Goal: Information Seeking & Learning: Learn about a topic

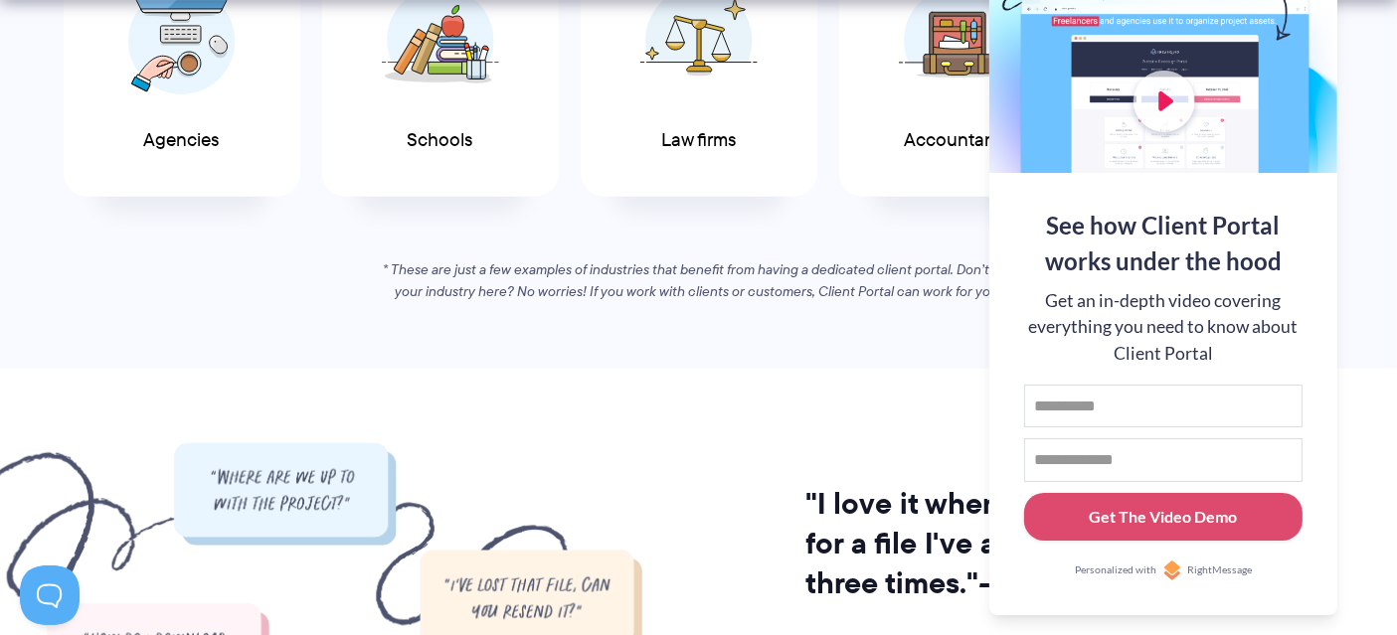
scroll to position [1665, 0]
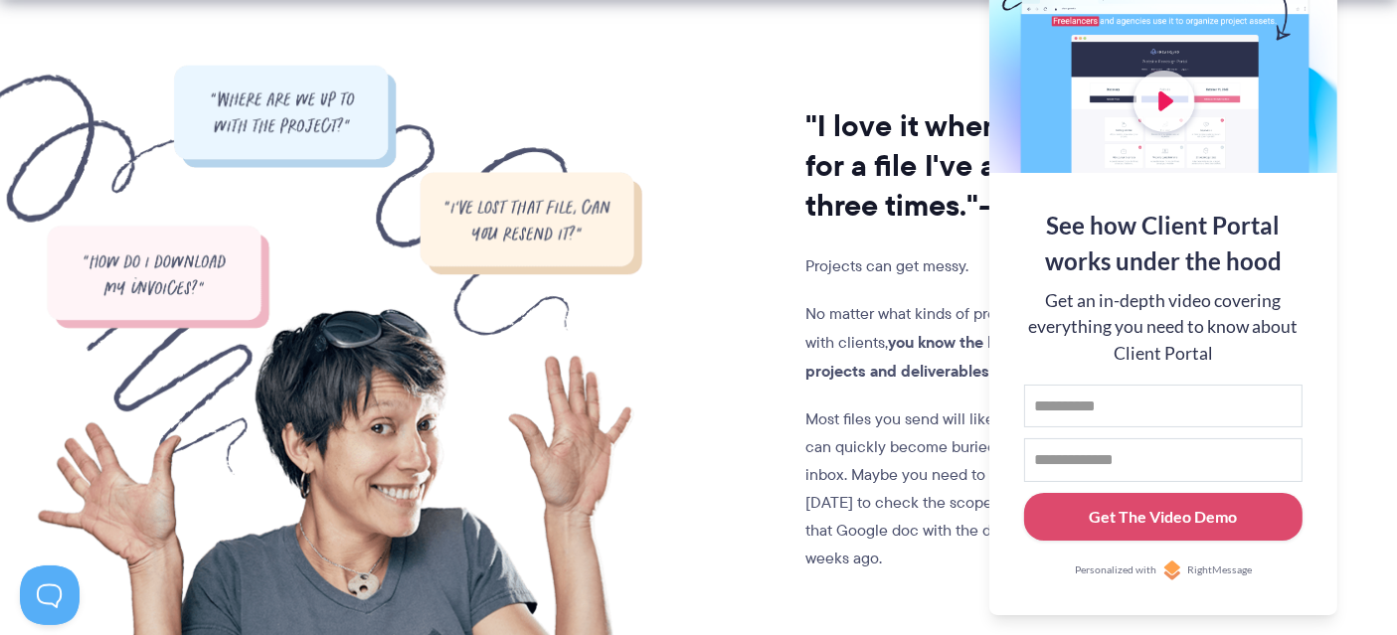
click at [820, 370] on strong "you know the headache of keeping track of projects and deliverables" at bounding box center [1002, 356] width 393 height 53
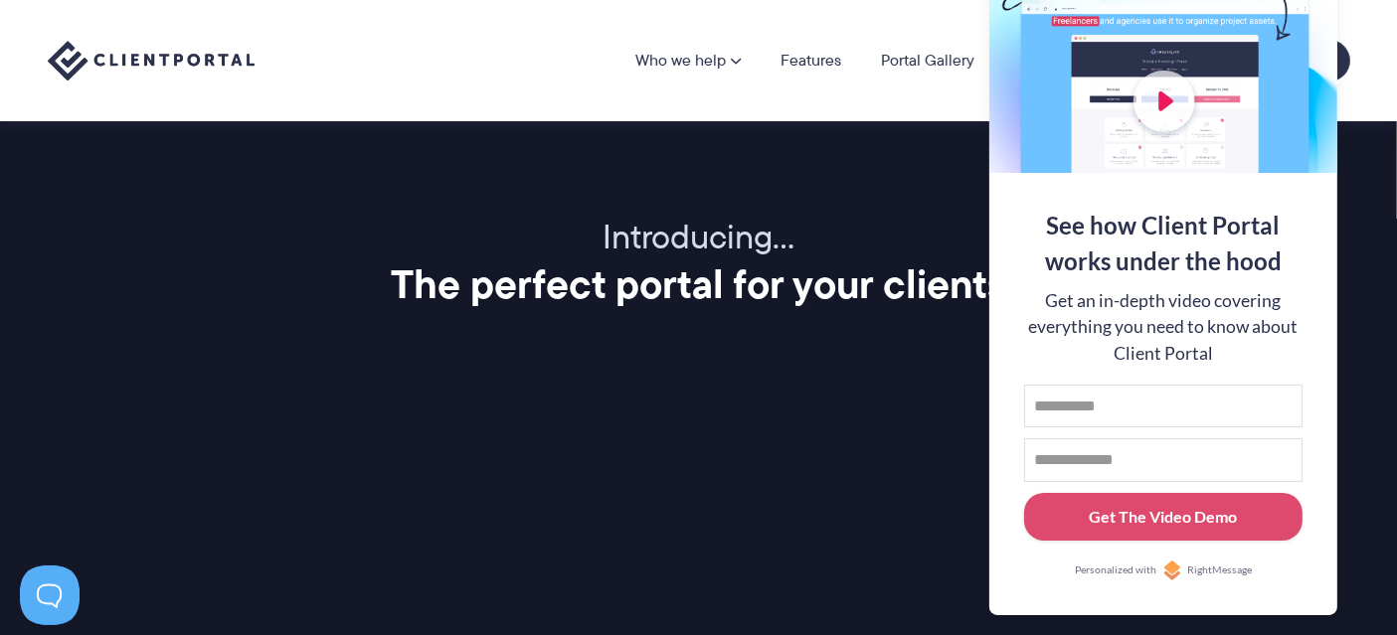
scroll to position [2307, 0]
click at [608, 250] on p "Introducing…" at bounding box center [699, 239] width 1303 height 43
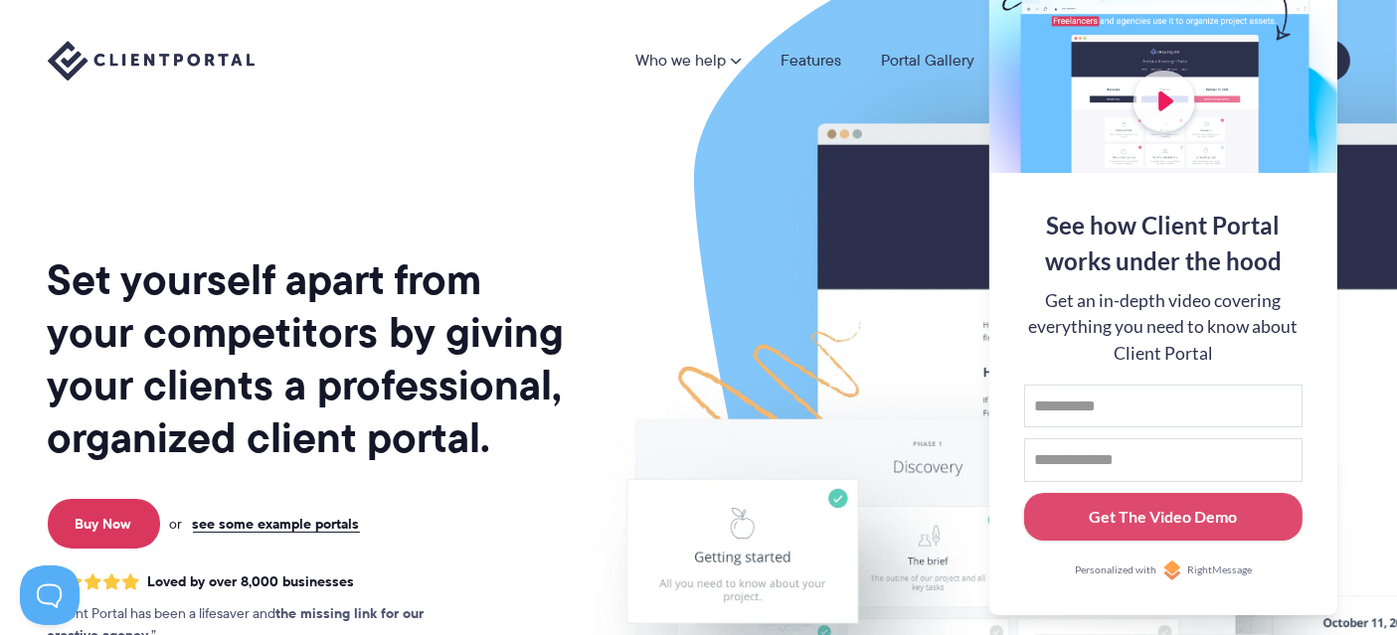
scroll to position [0, 0]
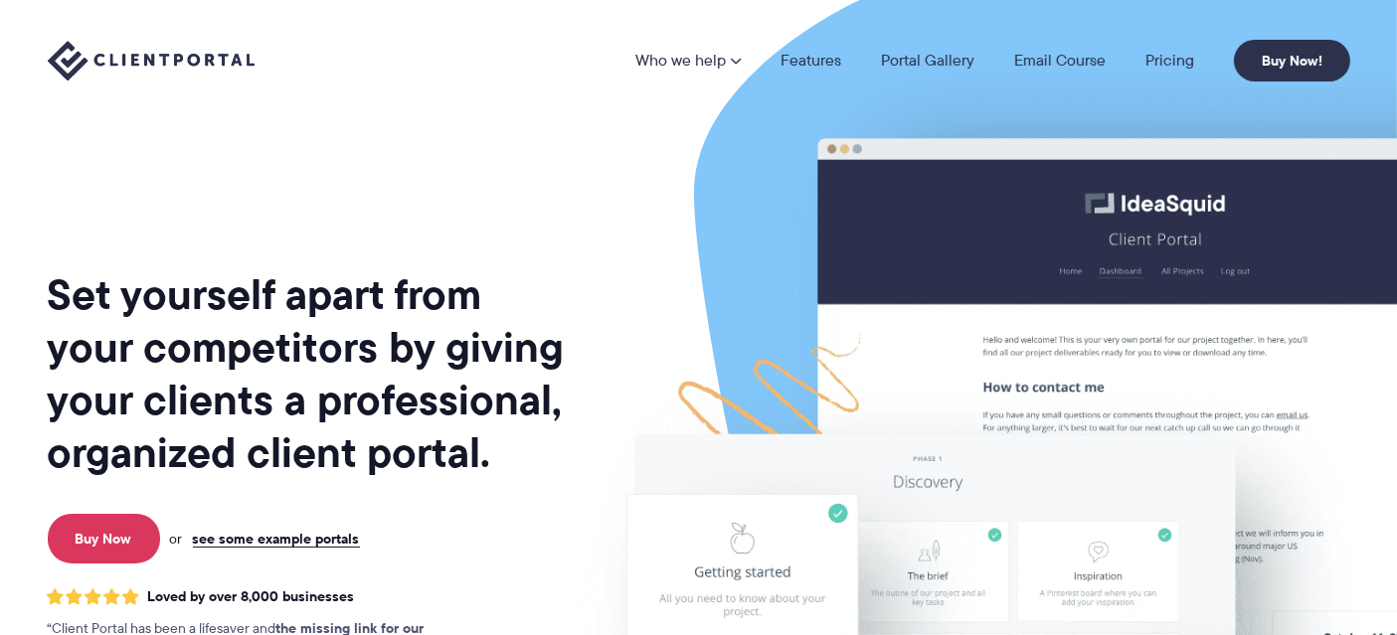
click at [817, 64] on link "Features" at bounding box center [811, 61] width 61 height 16
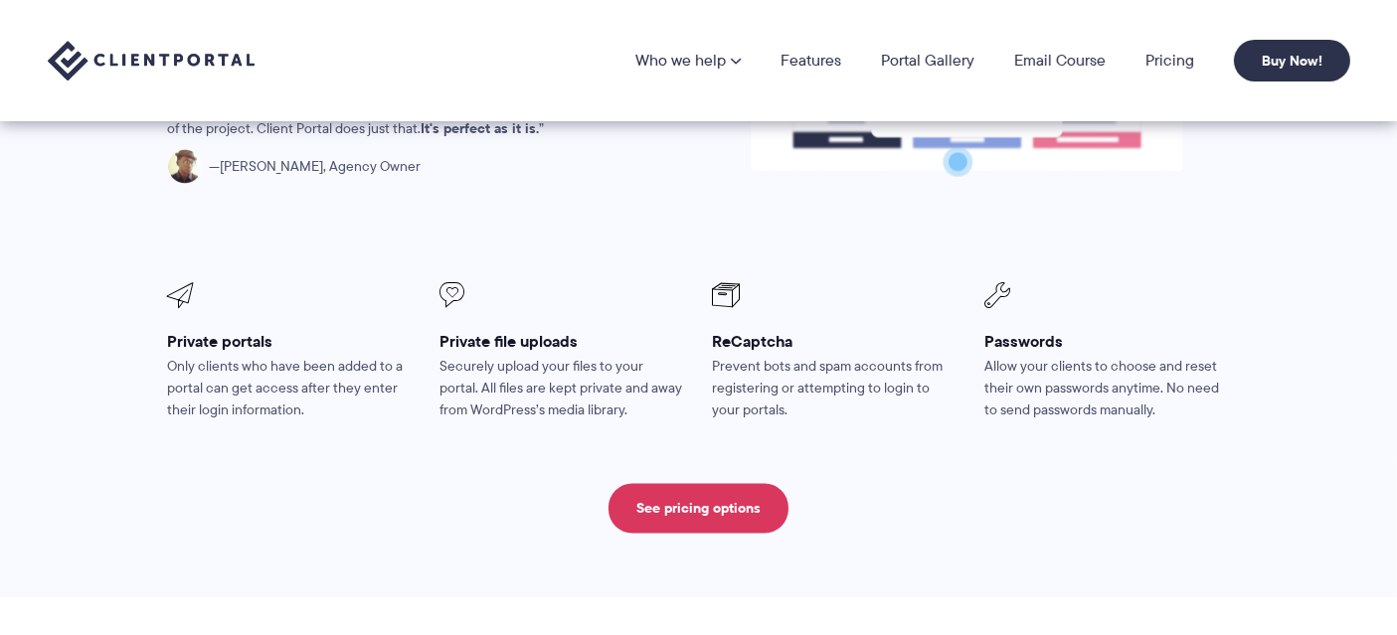
scroll to position [3548, 0]
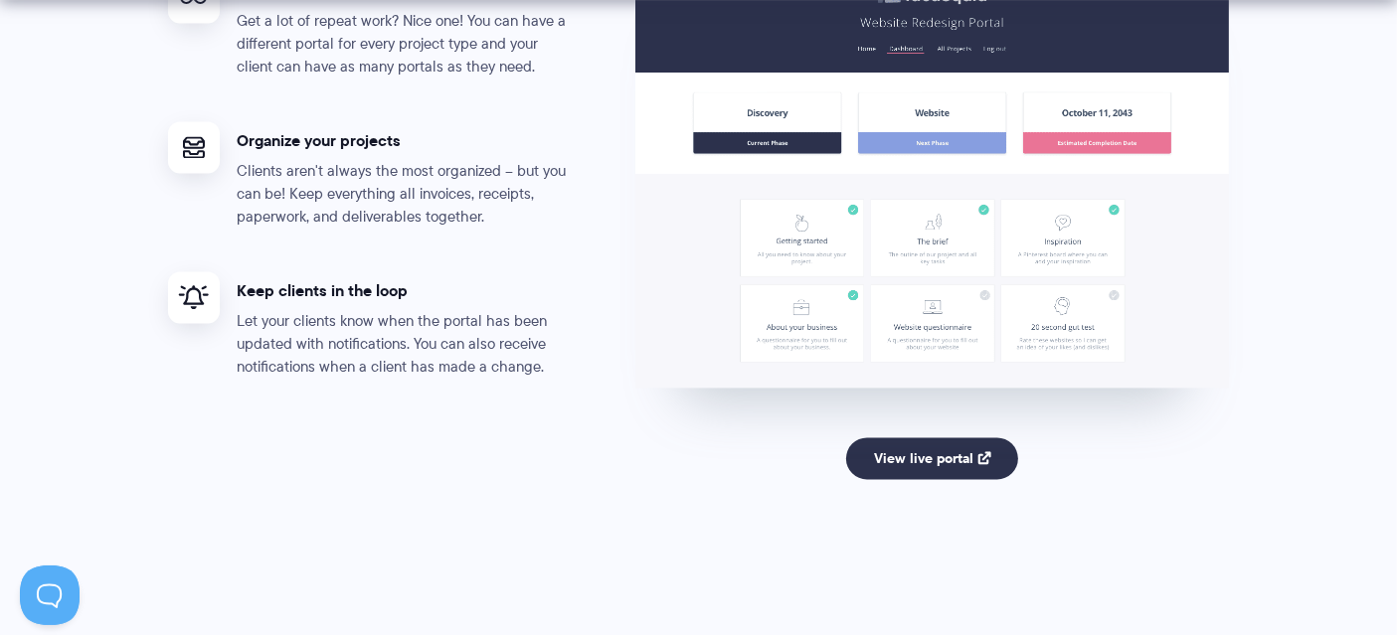
scroll to position [3924, 0]
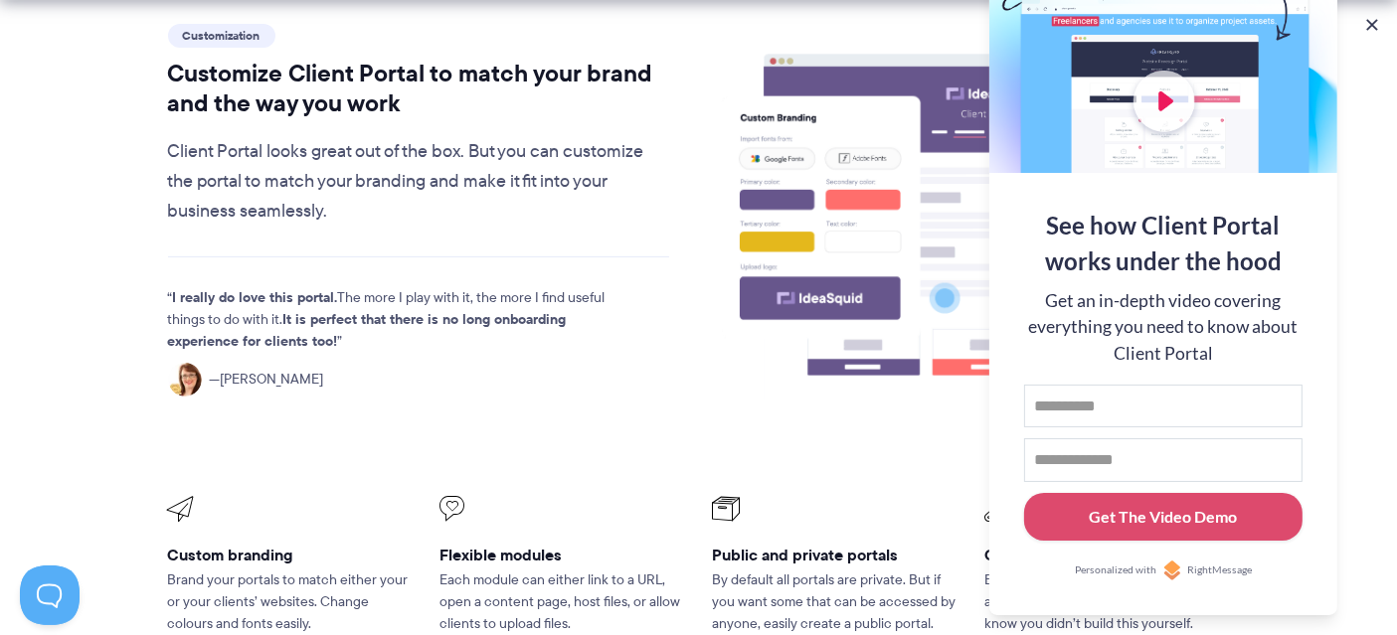
click at [1377, 19] on button at bounding box center [1372, 25] width 20 height 20
